Goal: Navigation & Orientation: Find specific page/section

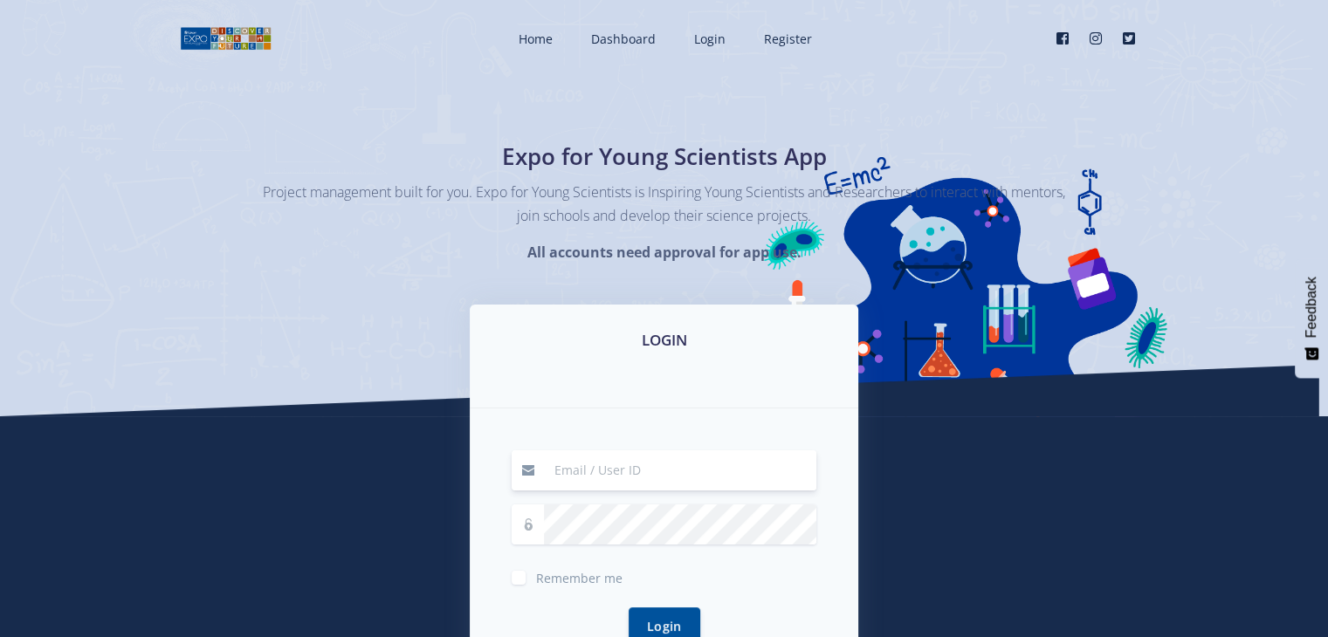
click at [594, 470] on input at bounding box center [680, 470] width 272 height 40
type input "[EMAIL_ADDRESS][DOMAIN_NAME]"
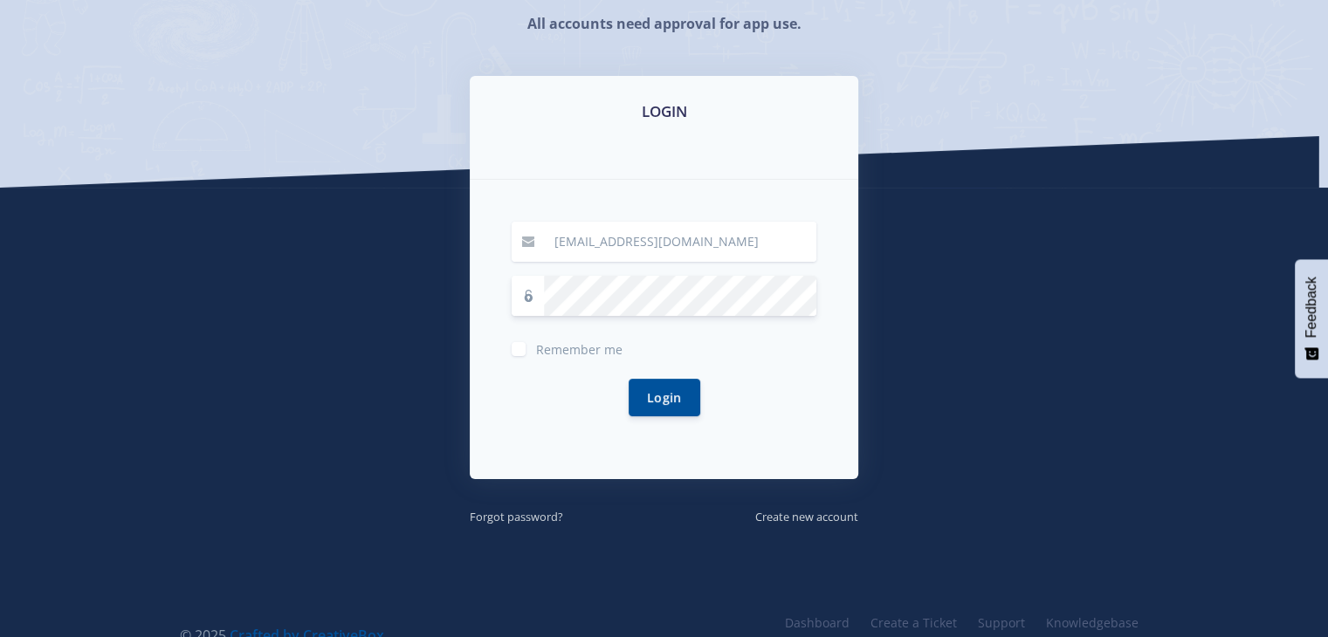
scroll to position [269, 0]
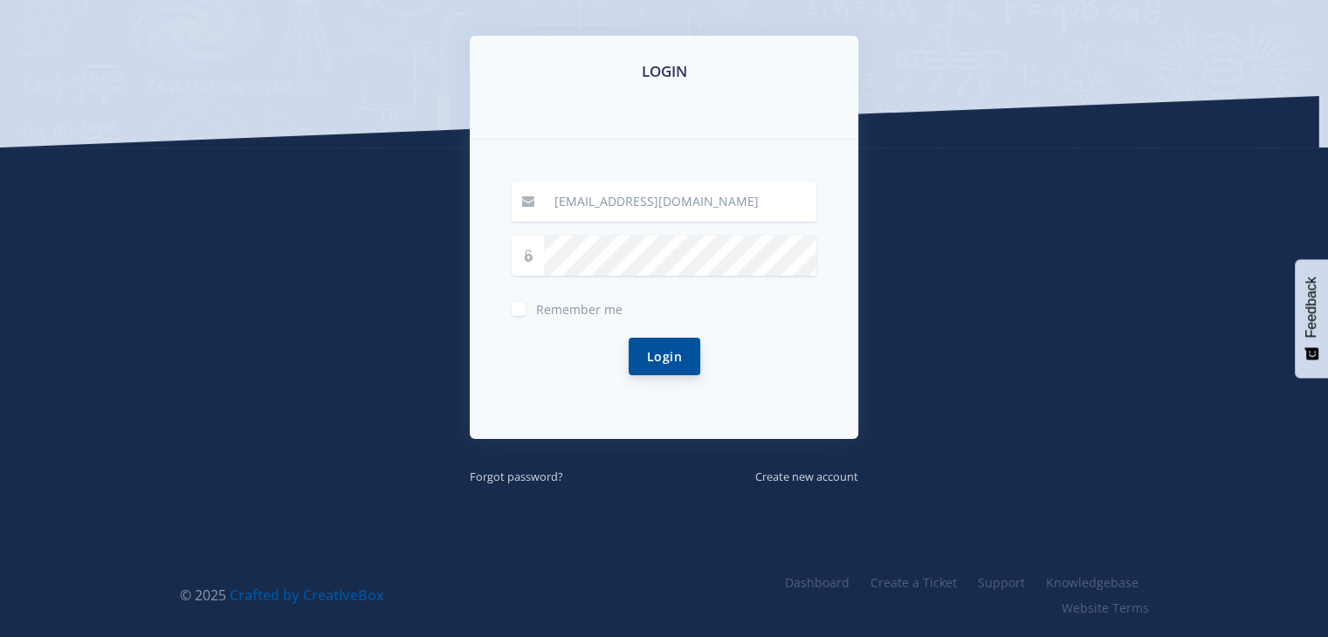
click at [688, 351] on button "Login" at bounding box center [664, 357] width 72 height 38
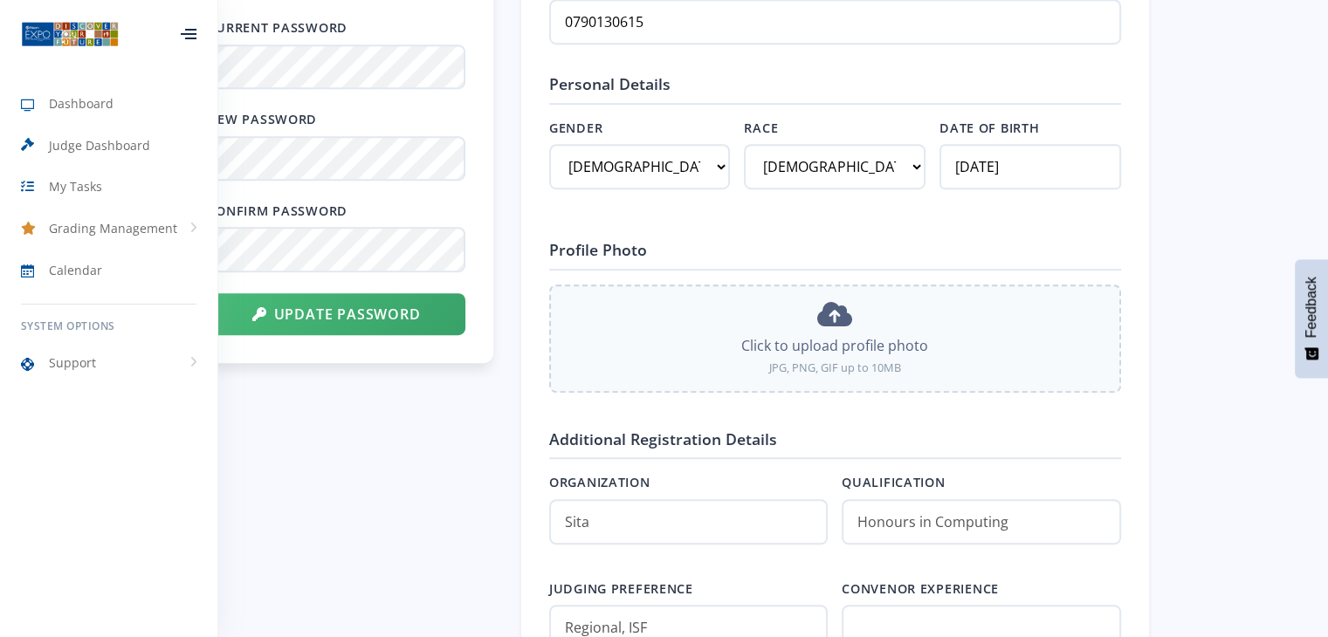
scroll to position [983, 0]
click at [192, 32] on div at bounding box center [189, 34] width 16 height 10
click at [191, 33] on icon at bounding box center [189, 34] width 16 height 2
click at [182, 363] on link "Support" at bounding box center [108, 363] width 217 height 40
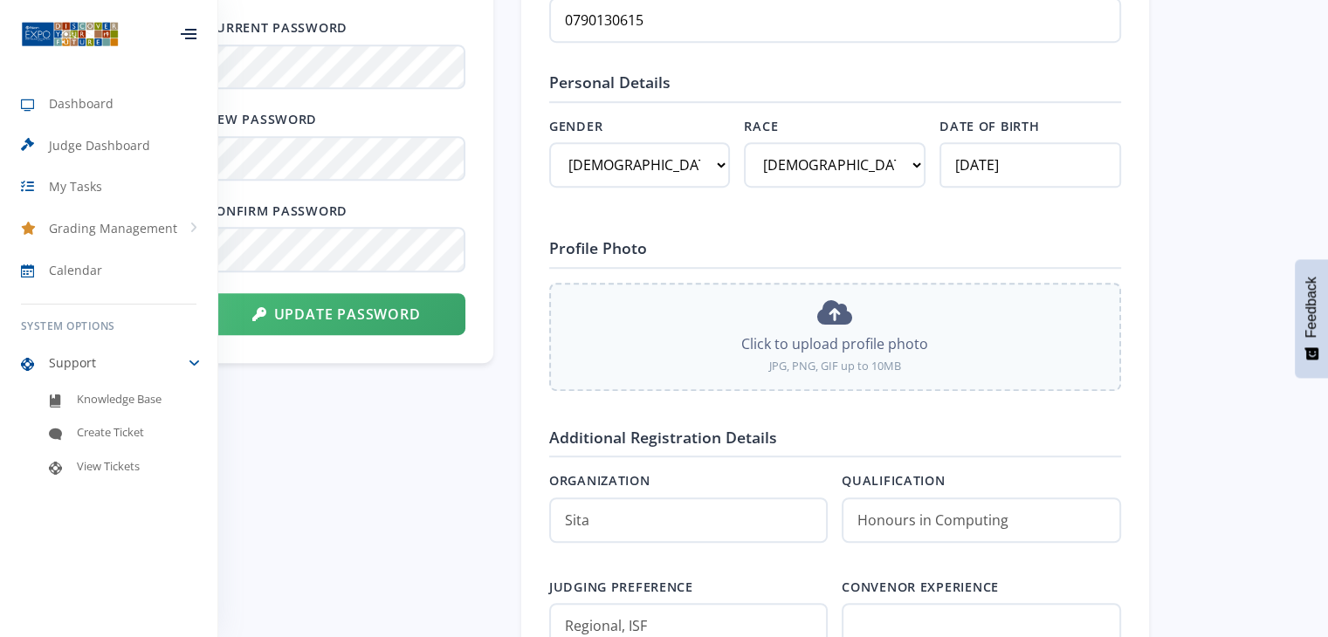
click at [182, 363] on link "Support" at bounding box center [108, 363] width 217 height 40
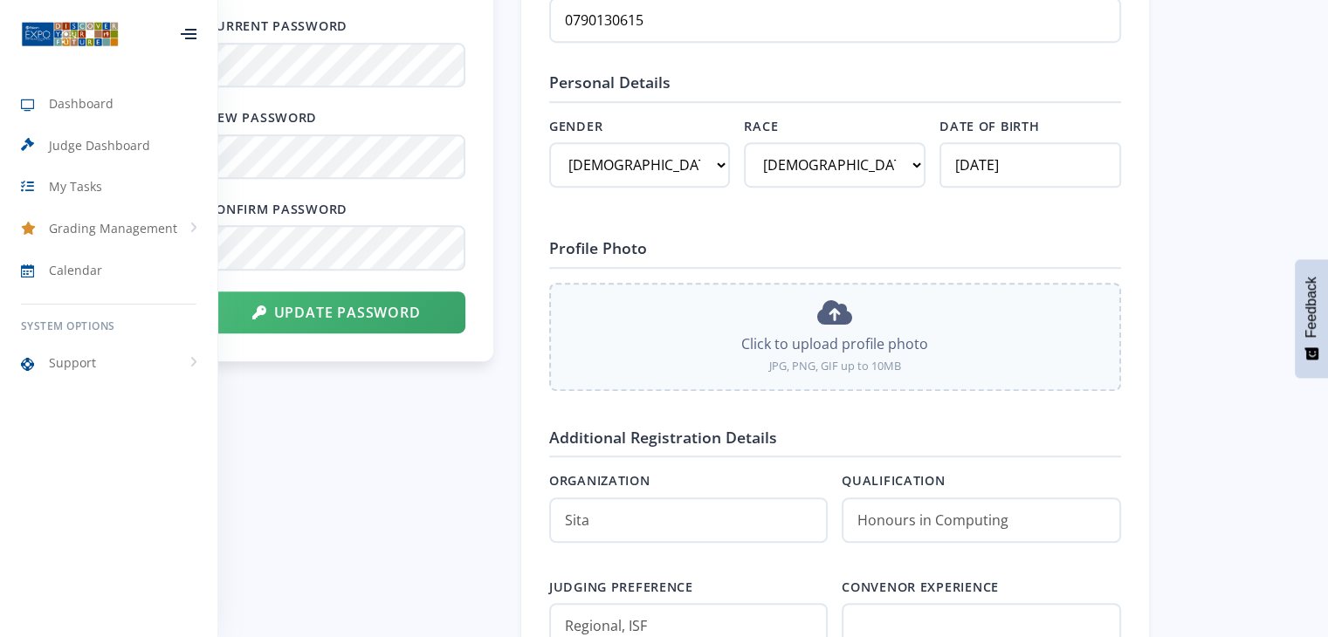
click at [342, 287] on form "Current Password New Password Confirm Password Update Password" at bounding box center [336, 175] width 257 height 316
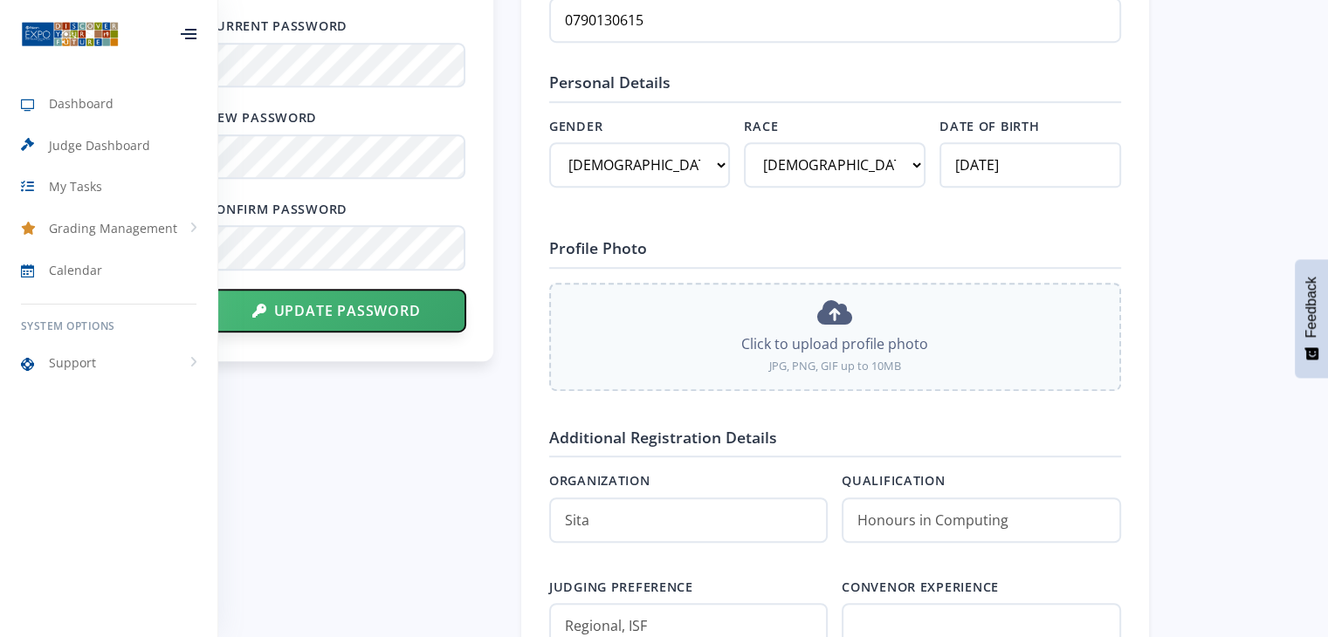
click at [347, 293] on button "Update Password" at bounding box center [336, 311] width 257 height 42
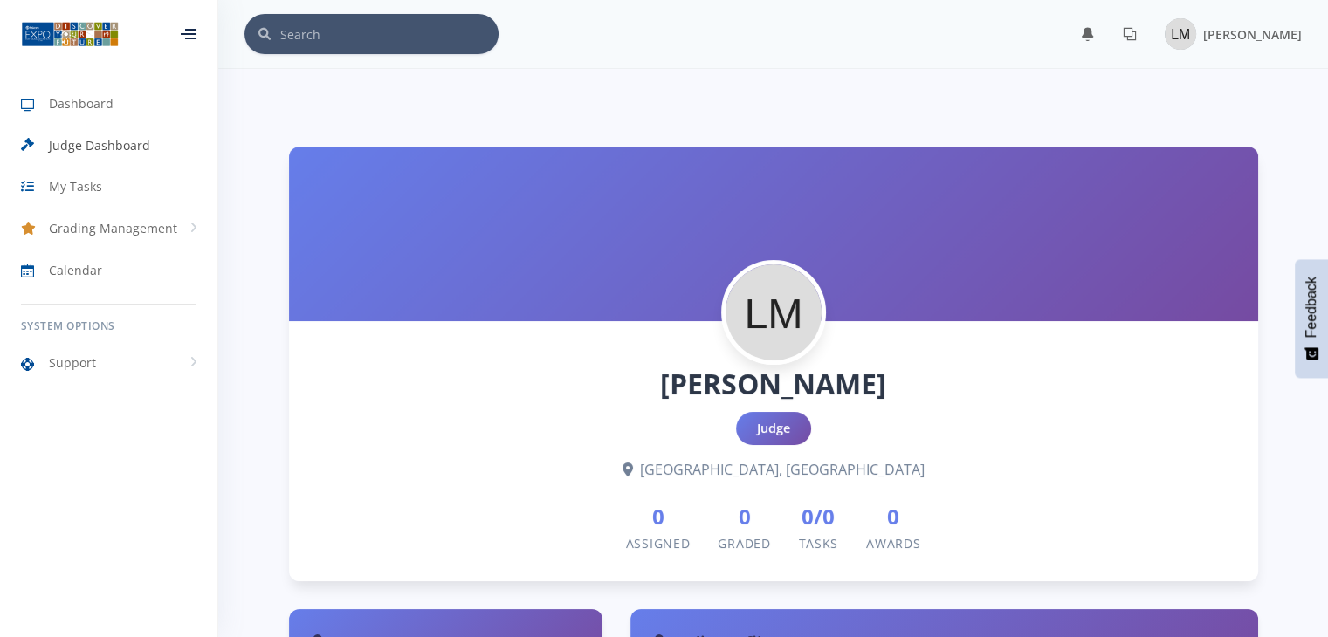
click at [104, 138] on span "Judge Dashboard" at bounding box center [99, 145] width 101 height 18
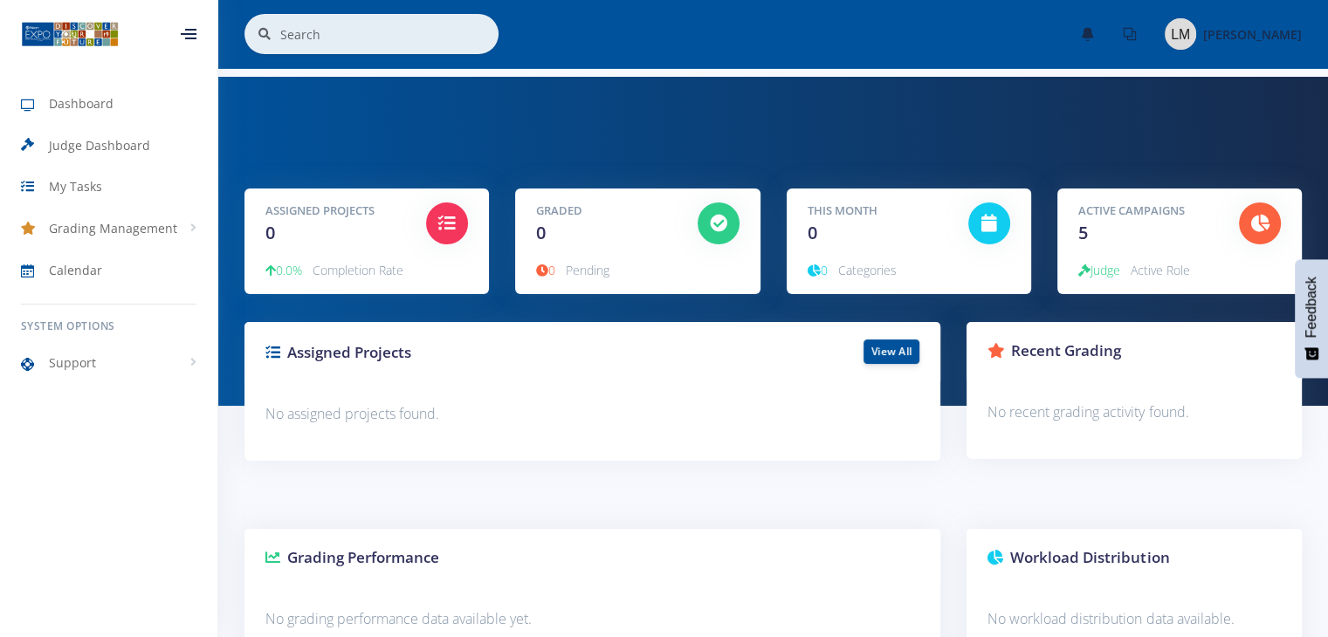
scroll to position [13, 13]
click at [1258, 221] on icon at bounding box center [1260, 223] width 18 height 17
drag, startPoint x: 1258, startPoint y: 221, endPoint x: 1095, endPoint y: 277, distance: 172.5
click at [1095, 277] on div "Active Campaigns 5 Judge Active Role" at bounding box center [1179, 242] width 244 height 106
click at [1095, 277] on span "Judge" at bounding box center [1099, 270] width 42 height 17
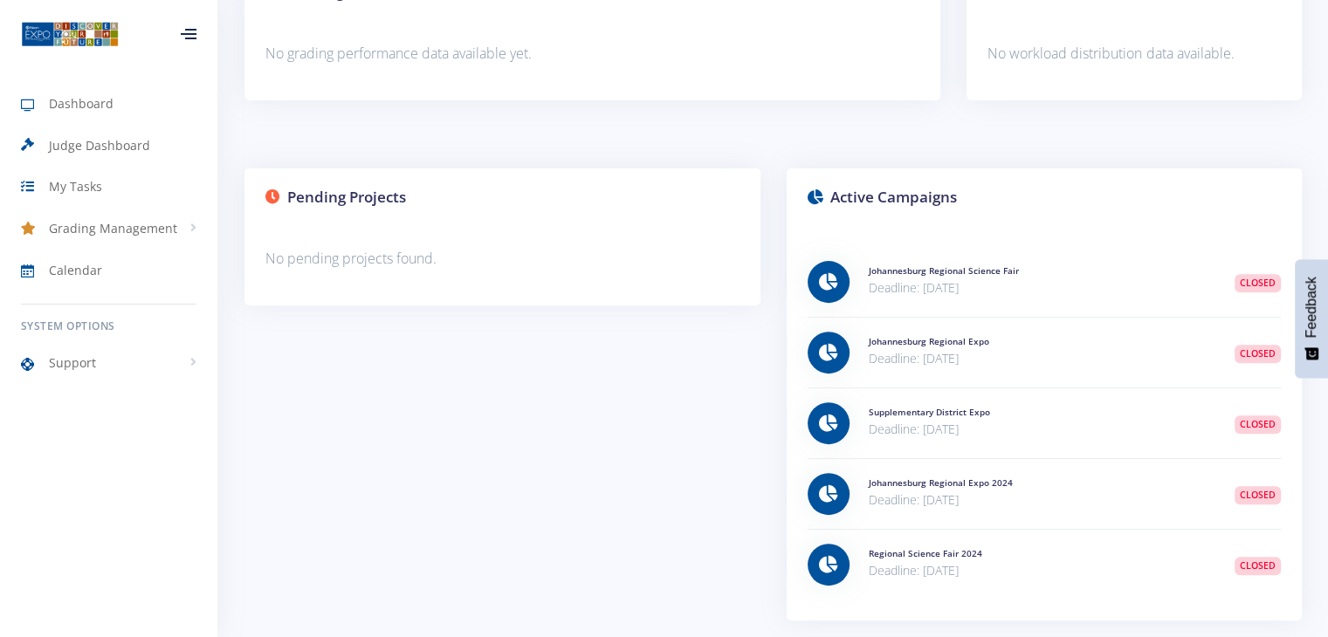
scroll to position [573, 0]
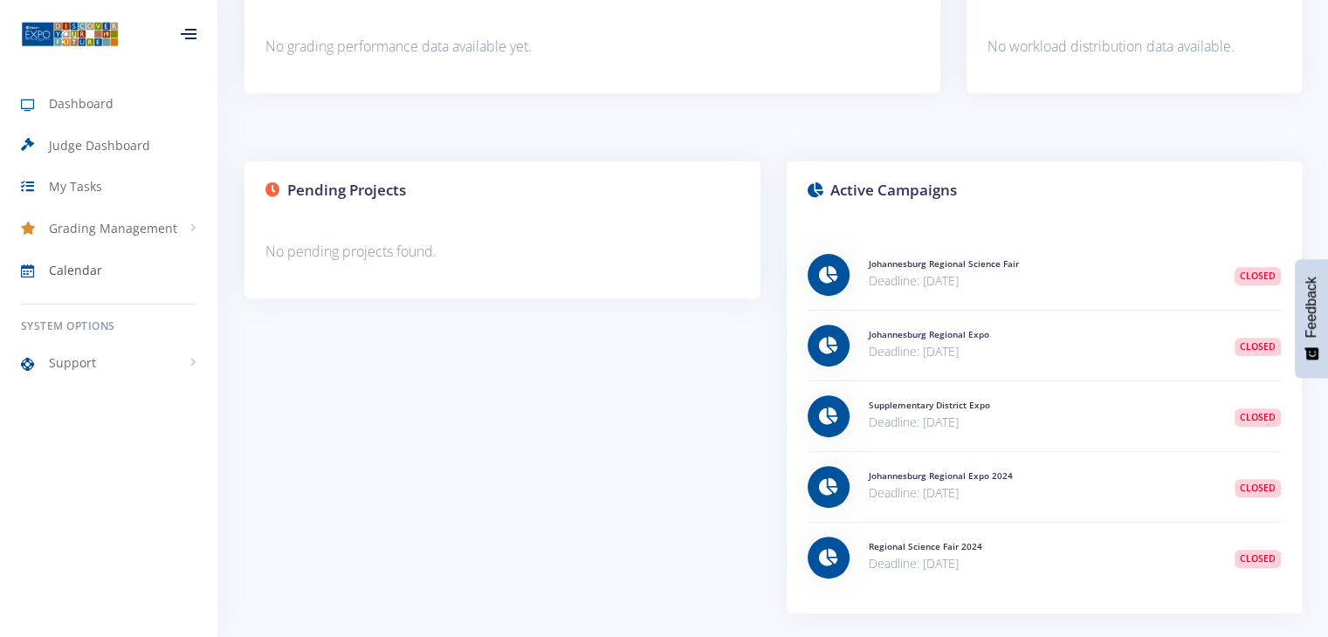
click at [81, 274] on span "Calendar" at bounding box center [75, 270] width 53 height 18
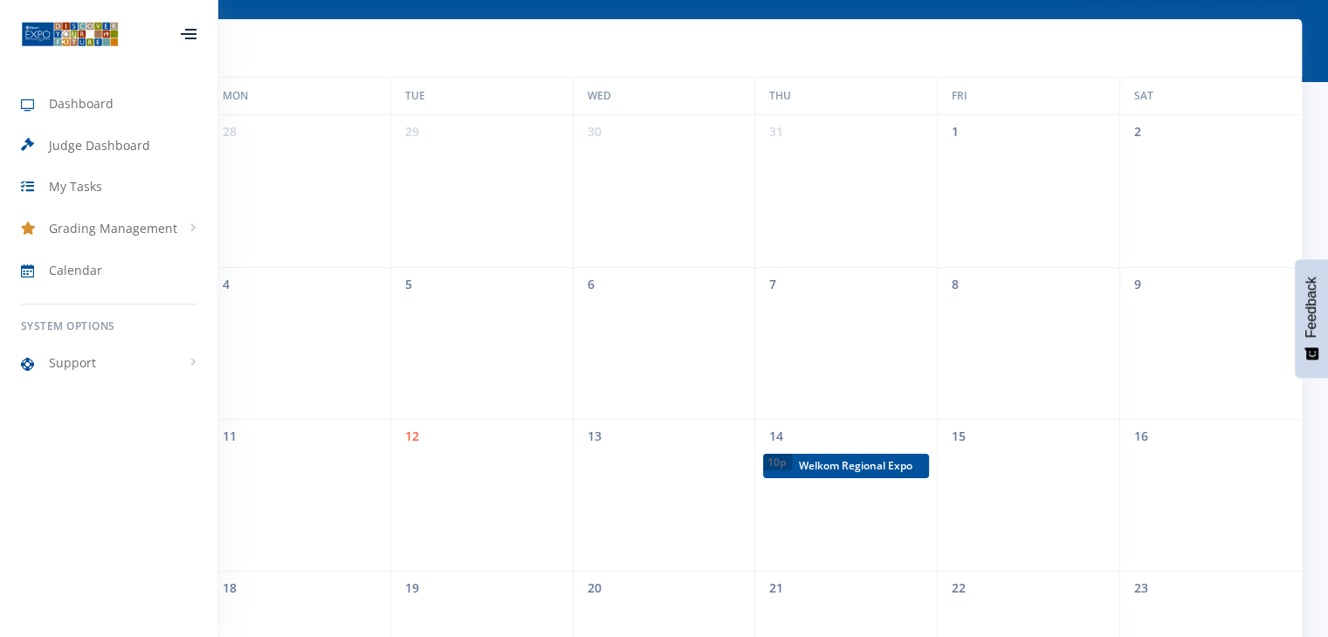
scroll to position [353, 0]
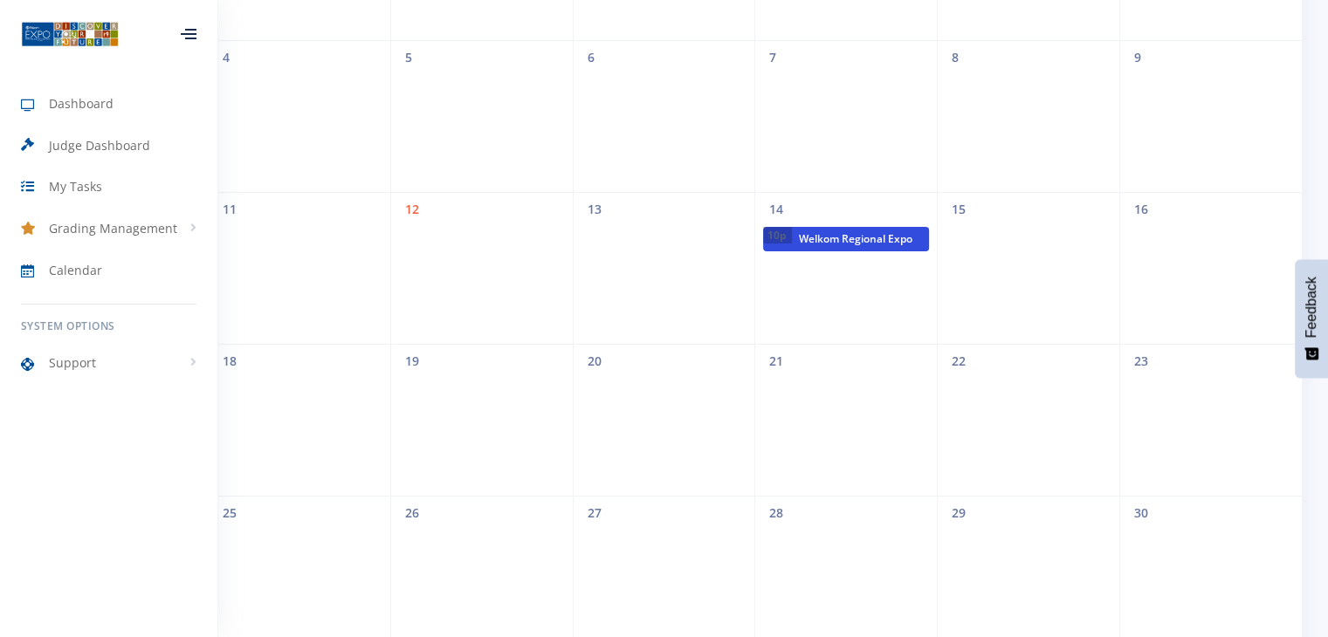
click at [813, 231] on span "Welkom Regional Expo" at bounding box center [860, 239] width 137 height 24
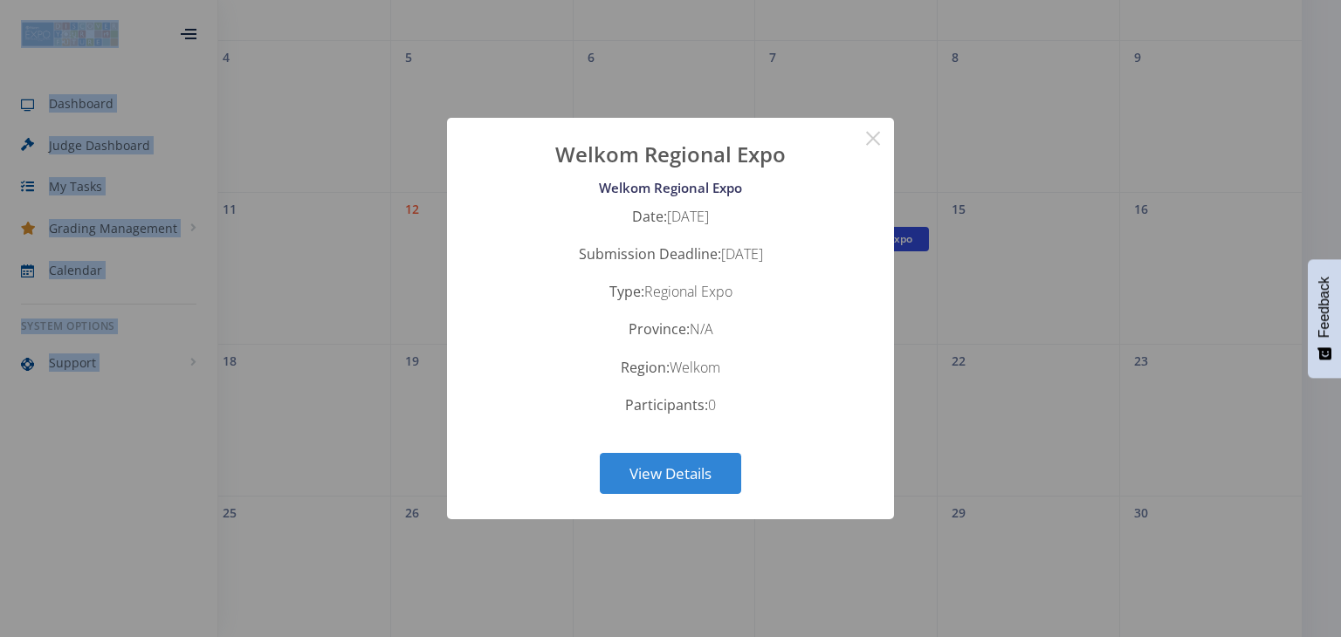
click at [813, 231] on div "? ! i Welkom Regional Expo × Welkom Regional Expo Date: August 14, 2025 Submiss…" at bounding box center [670, 319] width 447 height 402
click at [669, 473] on button "View Details" at bounding box center [670, 473] width 141 height 41
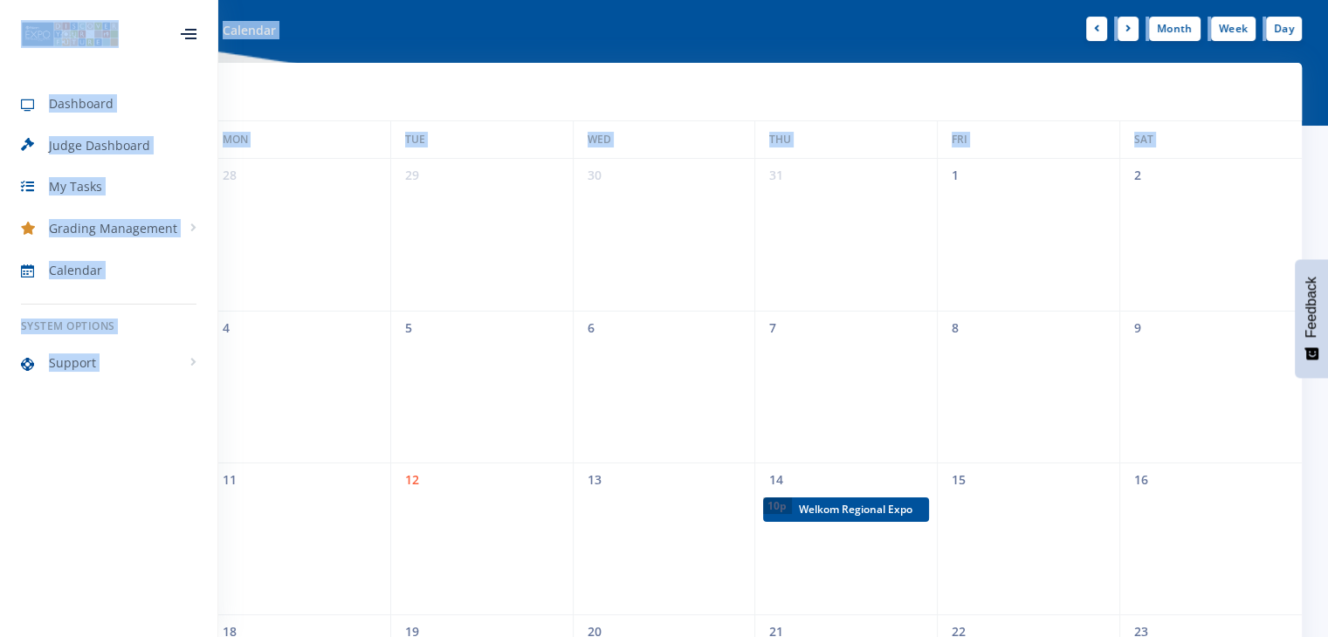
scroll to position [0, 0]
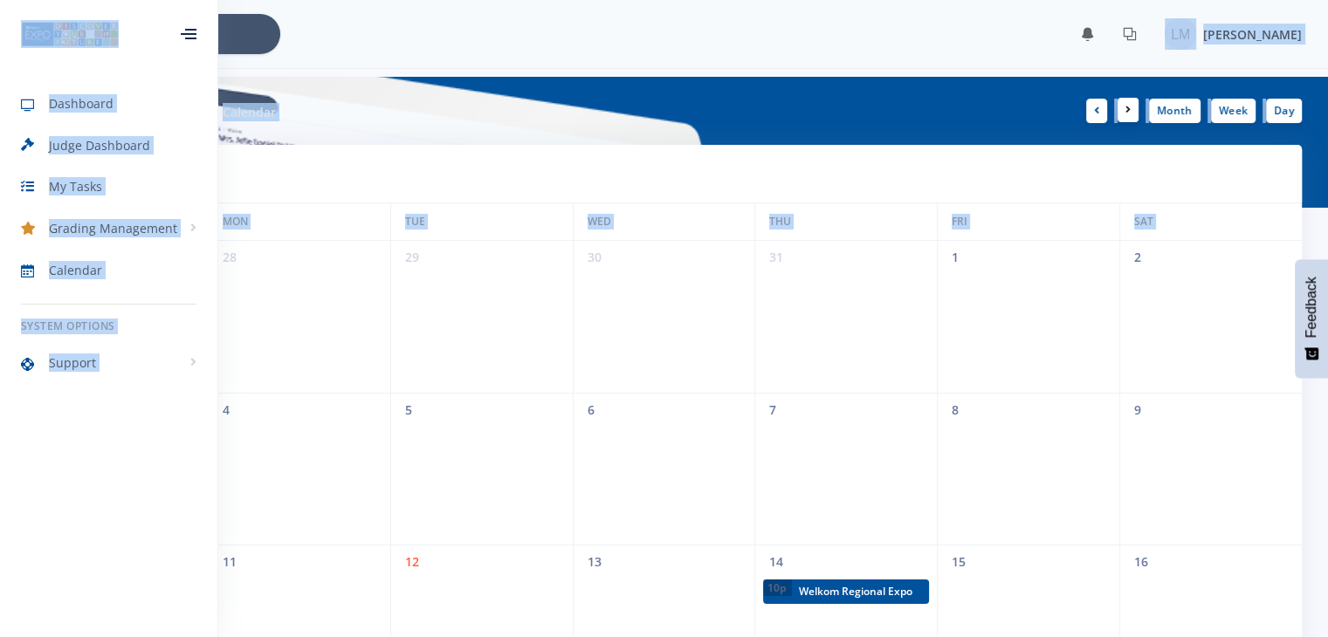
click at [1133, 104] on link at bounding box center [1127, 110] width 21 height 24
click at [1100, 99] on link at bounding box center [1096, 110] width 21 height 24
click at [1137, 111] on link at bounding box center [1127, 110] width 21 height 24
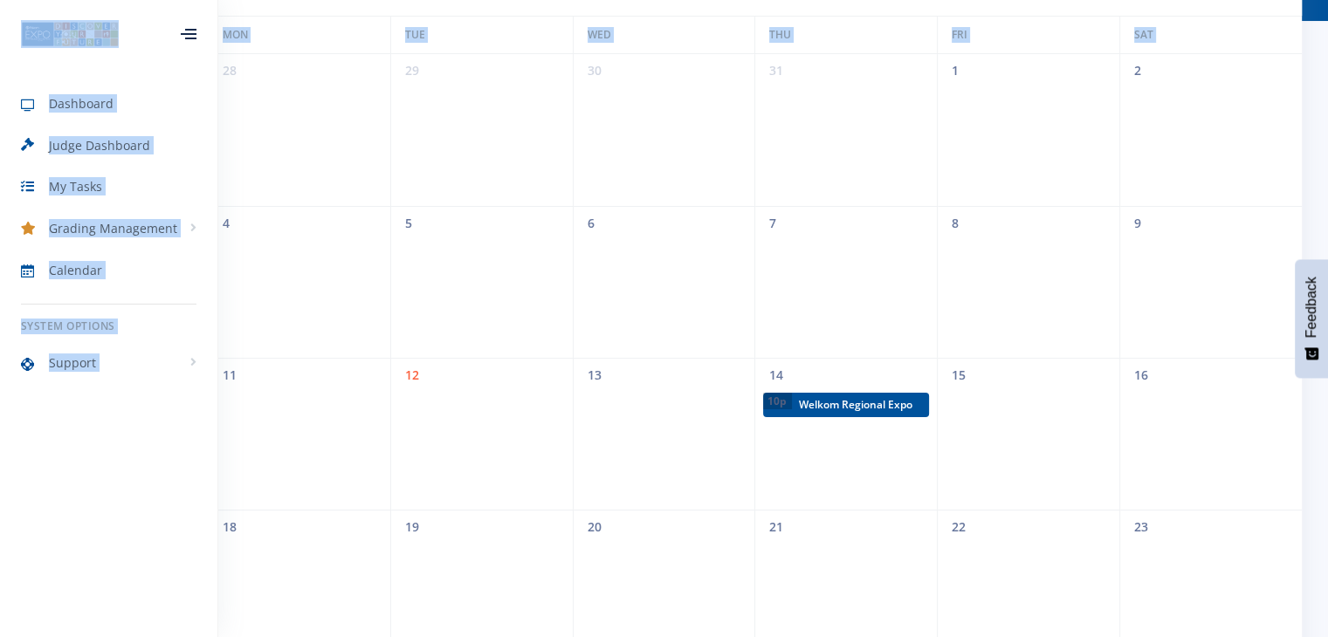
scroll to position [216, 0]
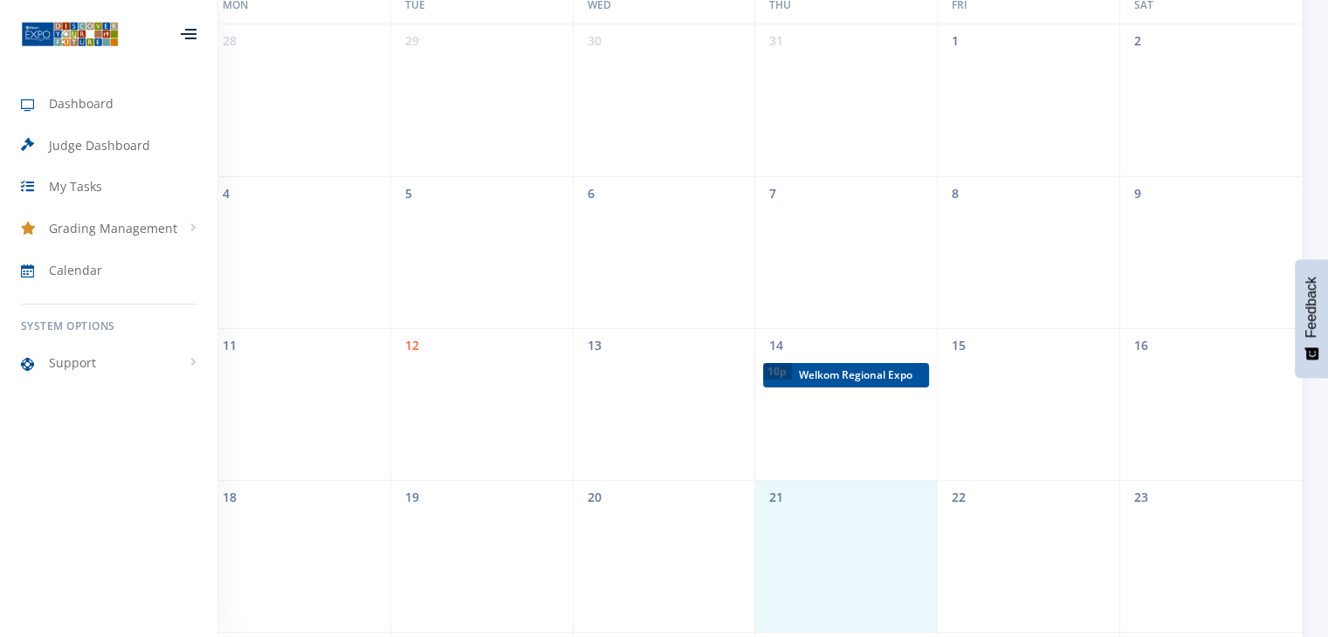
click at [924, 500] on span "21" at bounding box center [846, 497] width 182 height 32
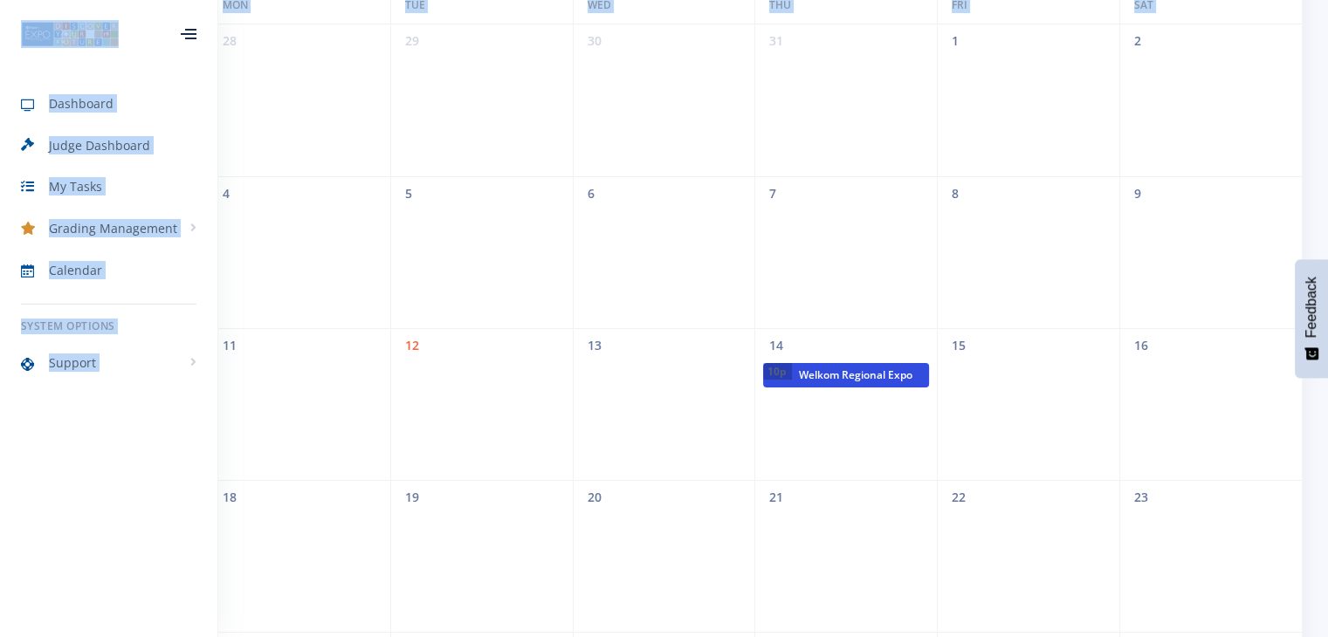
click at [847, 378] on span "Welkom Regional Expo" at bounding box center [860, 375] width 137 height 24
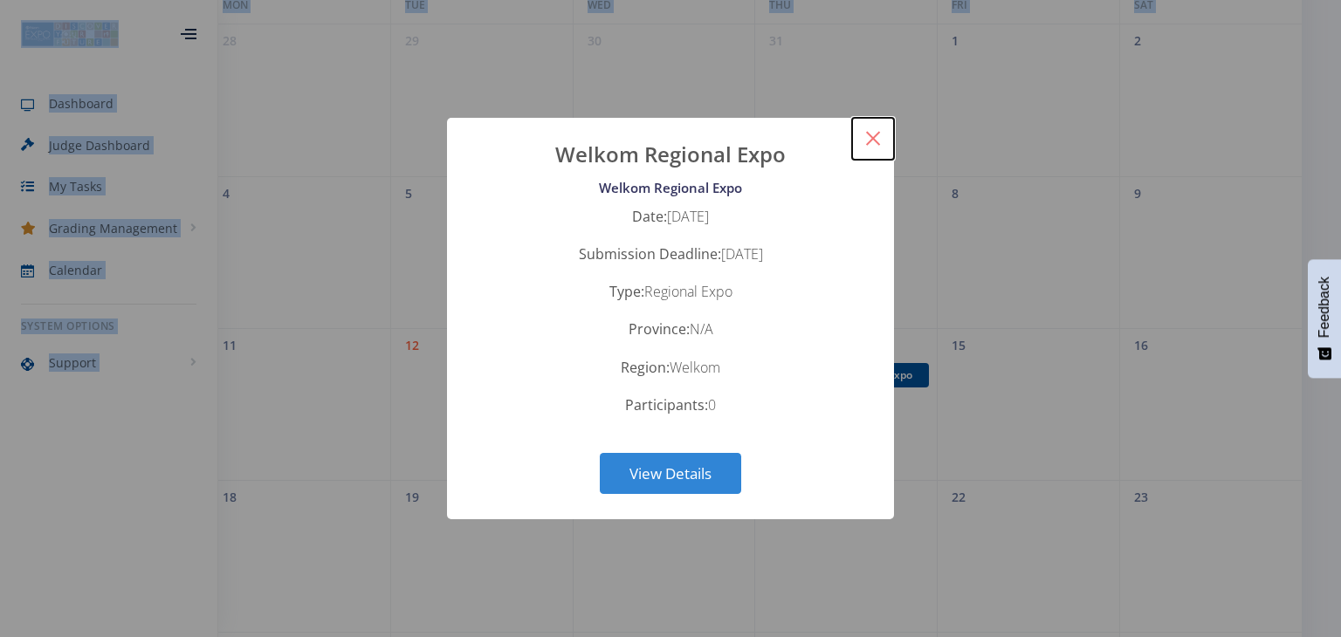
click at [876, 134] on button "×" at bounding box center [873, 139] width 42 height 42
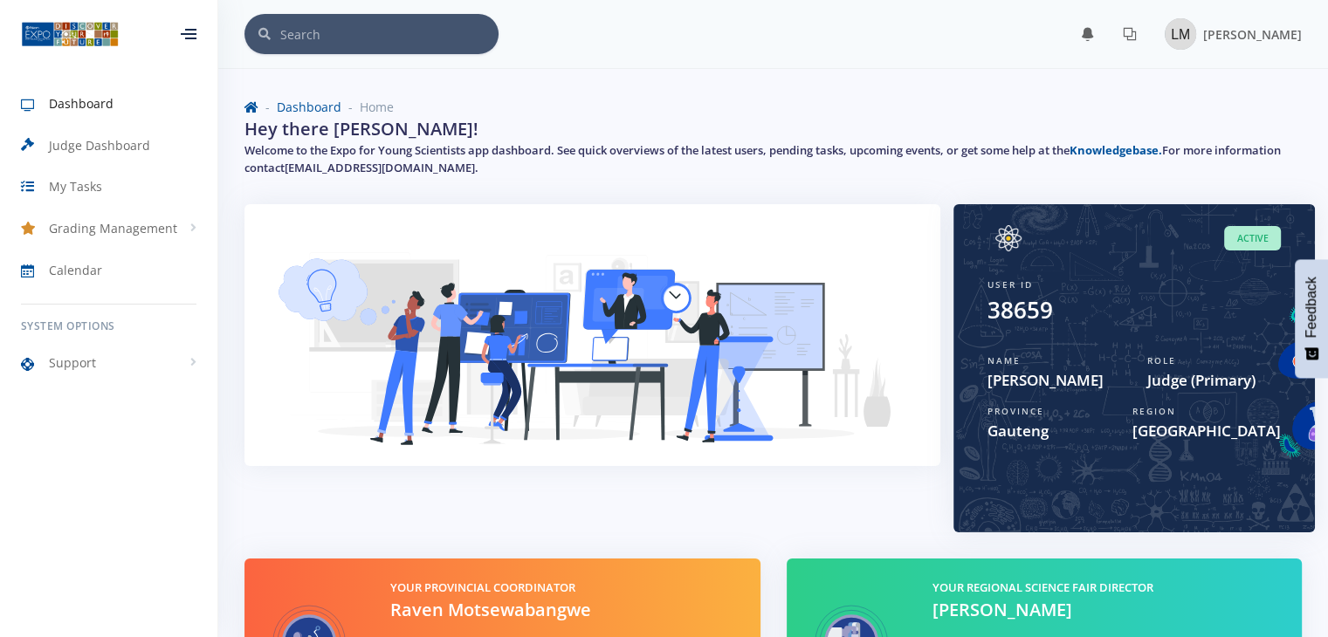
scroll to position [164, 0]
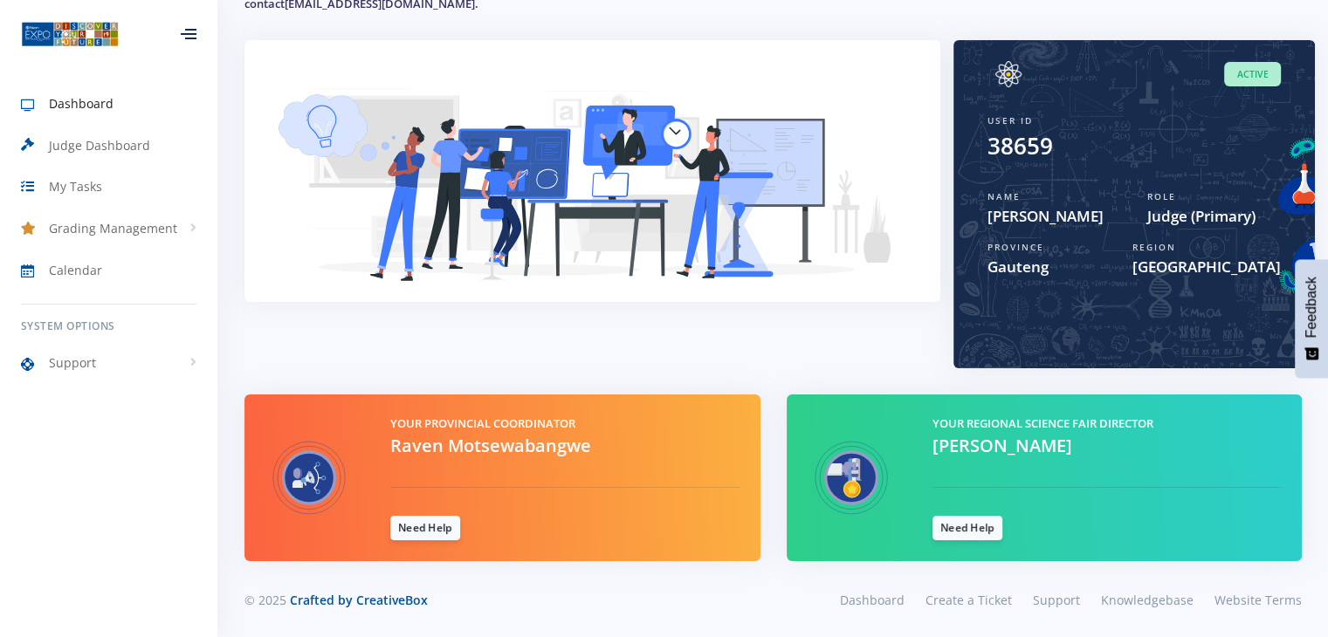
click at [1148, 274] on span "Johannesburg" at bounding box center [1206, 267] width 148 height 23
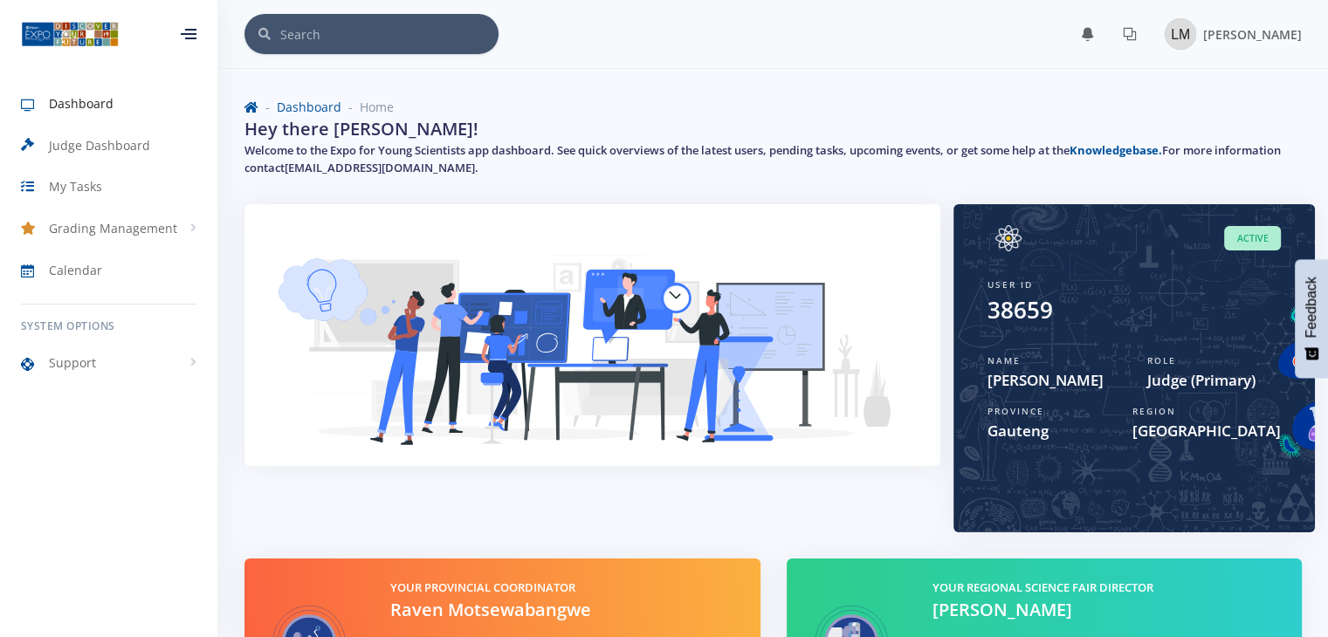
drag, startPoint x: 1043, startPoint y: 1, endPoint x: 928, endPoint y: 35, distance: 120.1
click at [928, 35] on div "× You have 0 notifications." at bounding box center [772, 34] width 1057 height 40
